Goal: Information Seeking & Learning: Learn about a topic

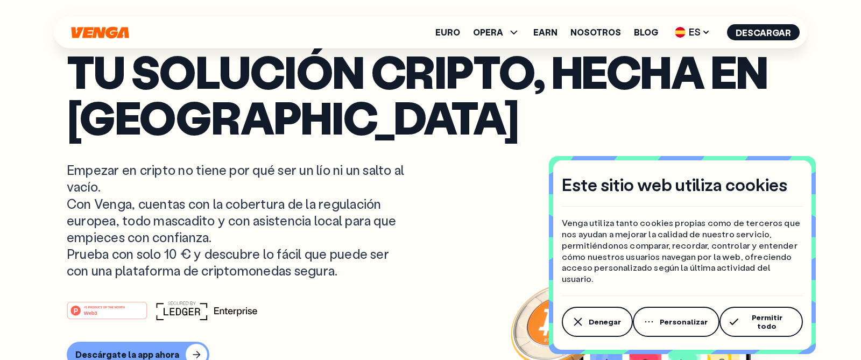
drag, startPoint x: 590, startPoint y: 321, endPoint x: 578, endPoint y: 309, distance: 17.1
click at [590, 321] on span "Denegar" at bounding box center [605, 321] width 32 height 9
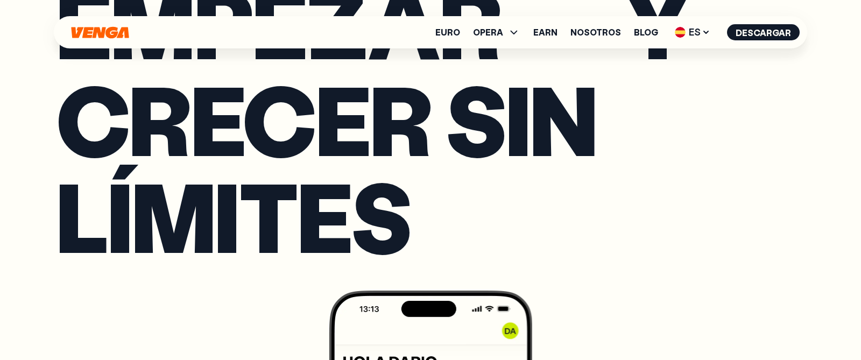
scroll to position [1690, 0]
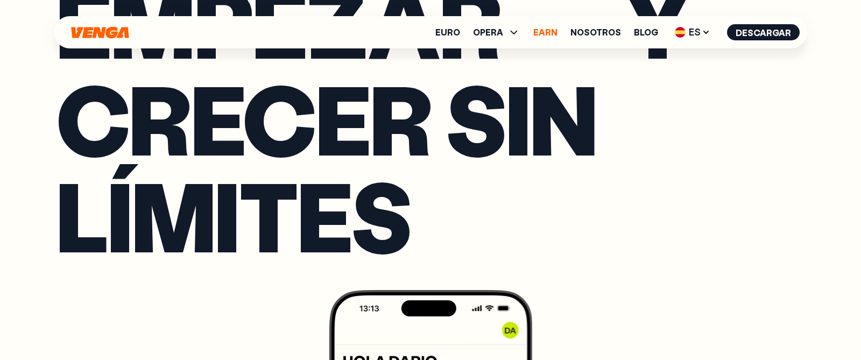
click at [538, 36] on link "Earn" at bounding box center [545, 32] width 24 height 9
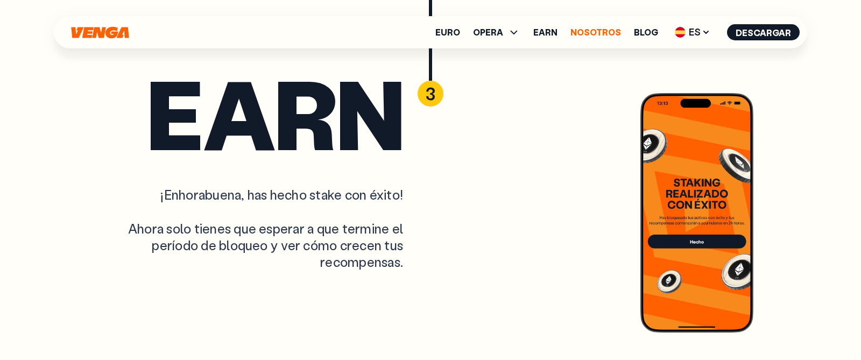
scroll to position [3653, 0]
click at [602, 33] on link "Nosotros" at bounding box center [595, 32] width 51 height 9
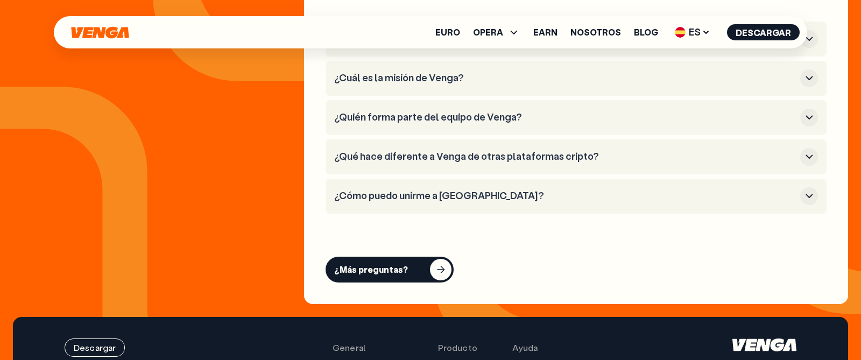
scroll to position [4144, 0]
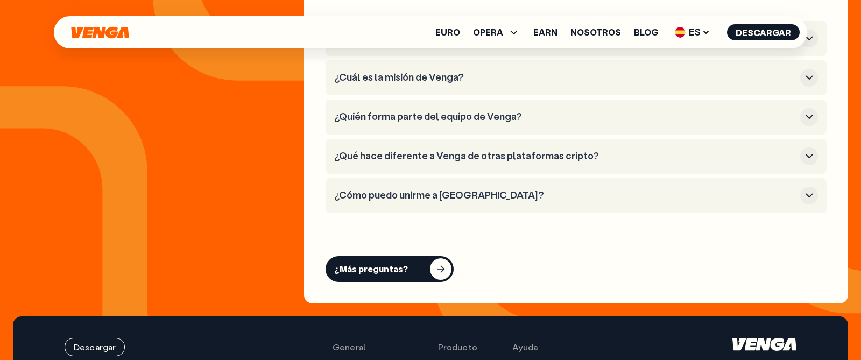
click at [818, 150] on li "¿Qué hace diferente a Venga de otras plataformas cripto?" at bounding box center [576, 156] width 501 height 35
drag, startPoint x: 813, startPoint y: 153, endPoint x: 733, endPoint y: 151, distance: 79.1
click at [812, 153] on icon "button" at bounding box center [809, 156] width 13 height 13
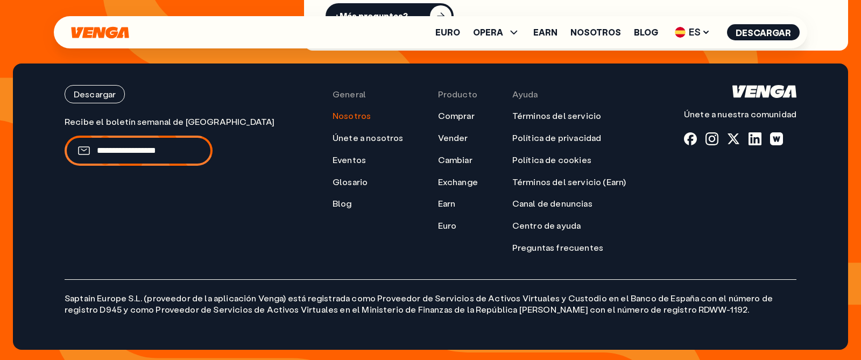
scroll to position [4480, 0]
